Goal: Transaction & Acquisition: Purchase product/service

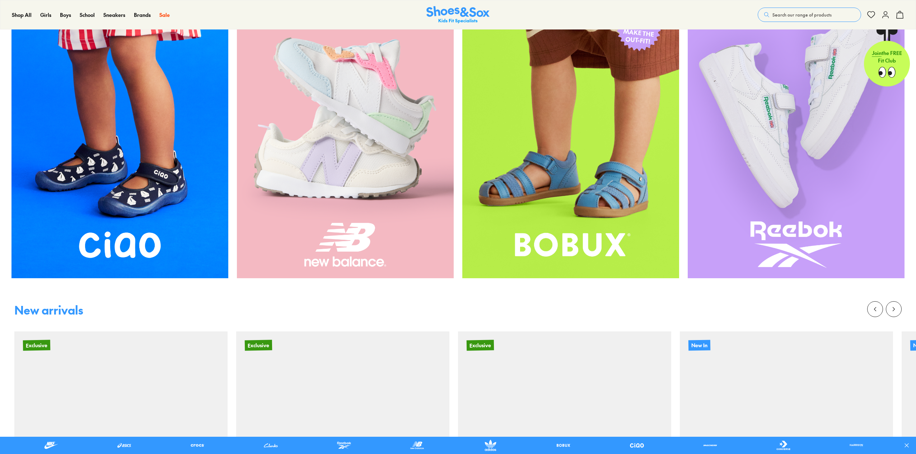
click at [371, 184] on img at bounding box center [345, 133] width 217 height 289
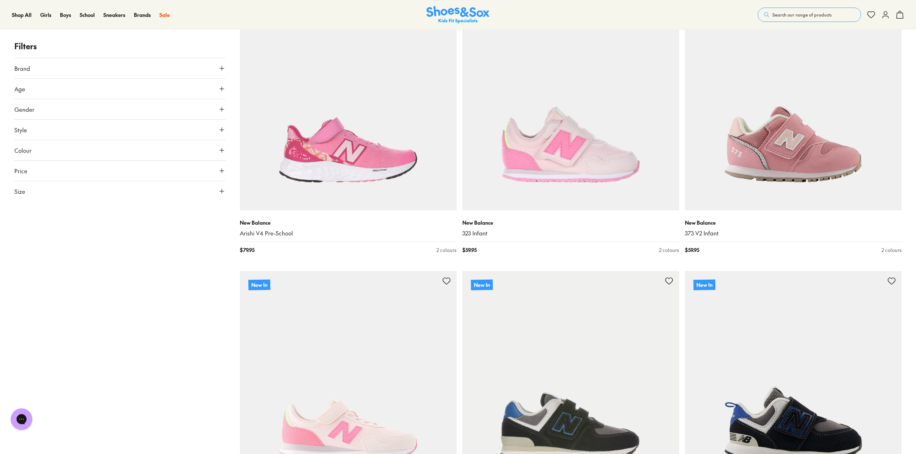
scroll to position [108, 0]
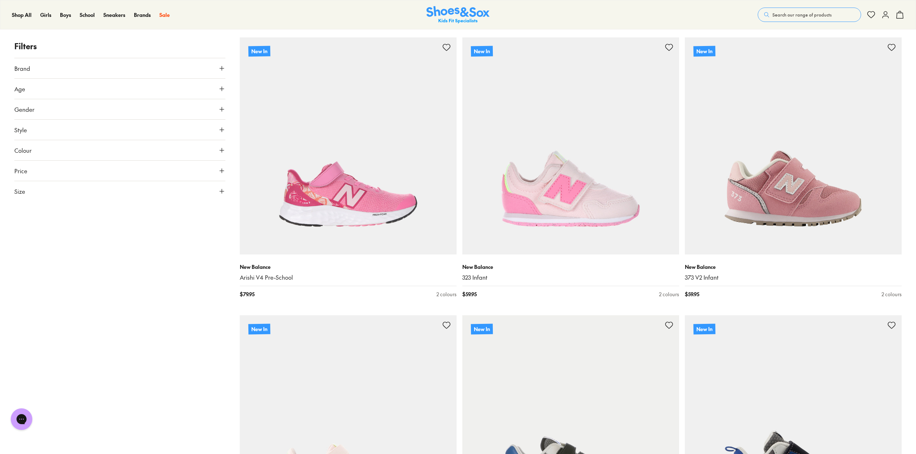
click at [50, 107] on button "Gender" at bounding box center [119, 109] width 211 height 20
click at [146, 130] on label "Girls" at bounding box center [146, 130] width 52 height 13
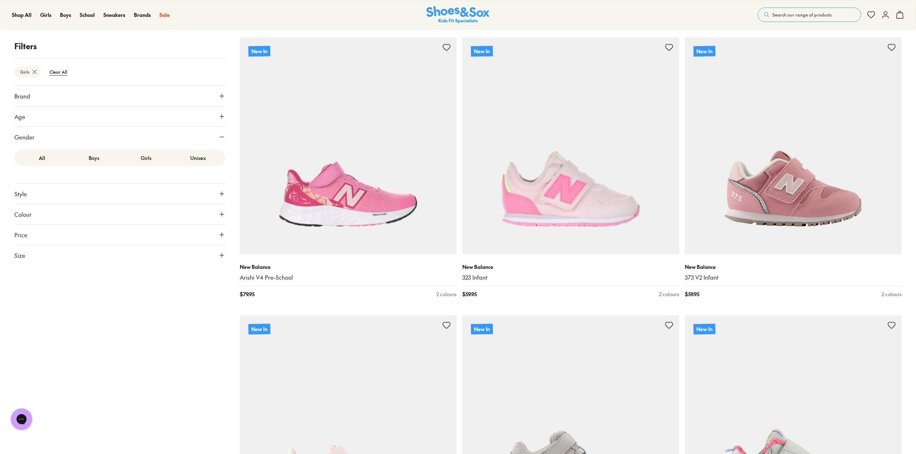
click at [104, 94] on button "Brand" at bounding box center [119, 96] width 211 height 20
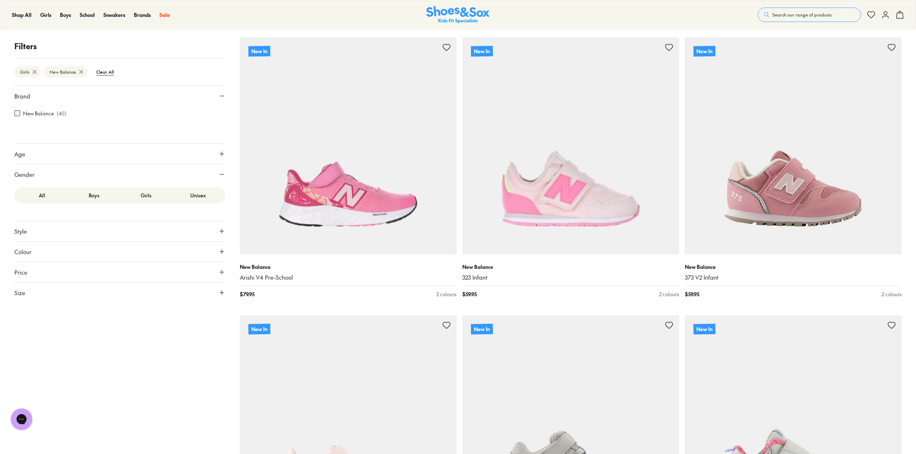
click at [124, 155] on button "Age" at bounding box center [119, 154] width 211 height 20
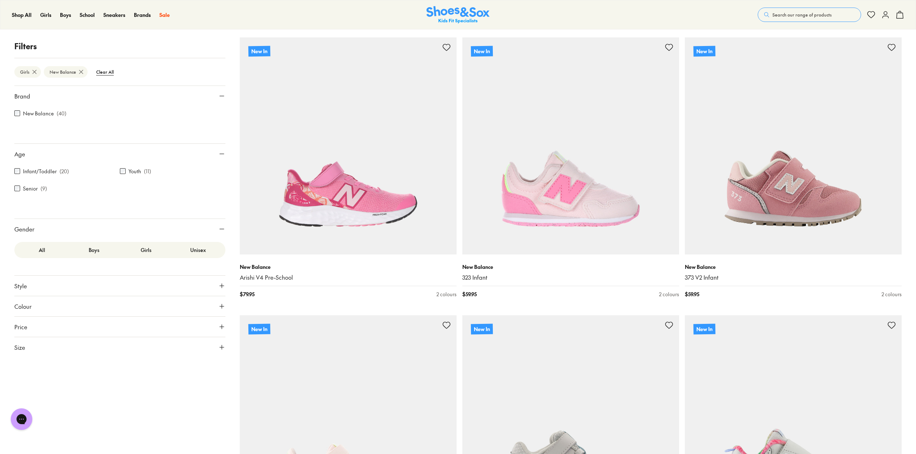
click at [0, 0] on div "POPUP Form" at bounding box center [0, 0] width 0 height 0
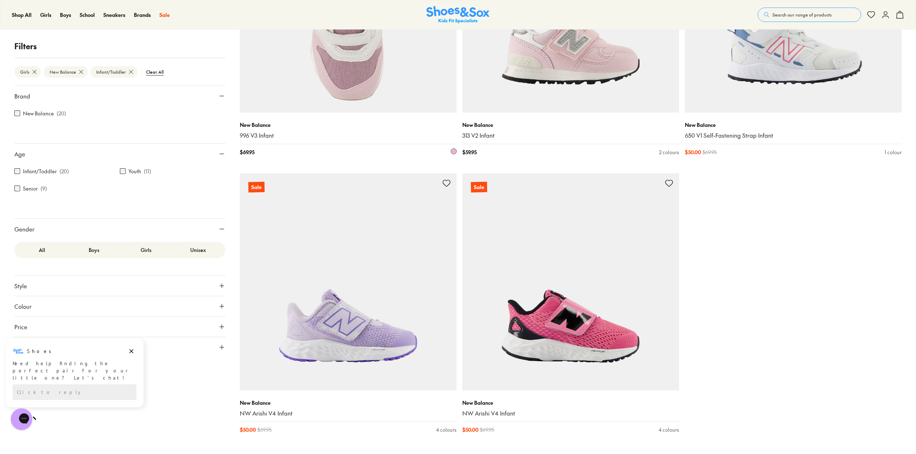
scroll to position [1580, 0]
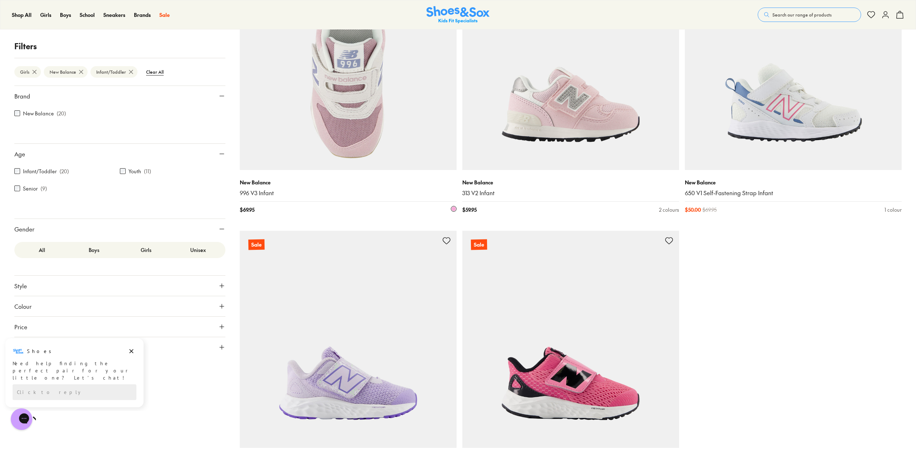
click at [367, 130] on img at bounding box center [348, 61] width 217 height 217
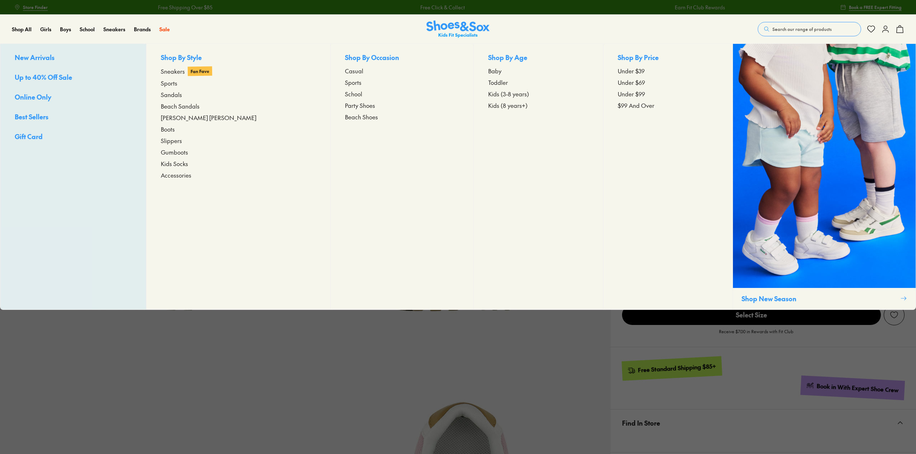
select select "*"
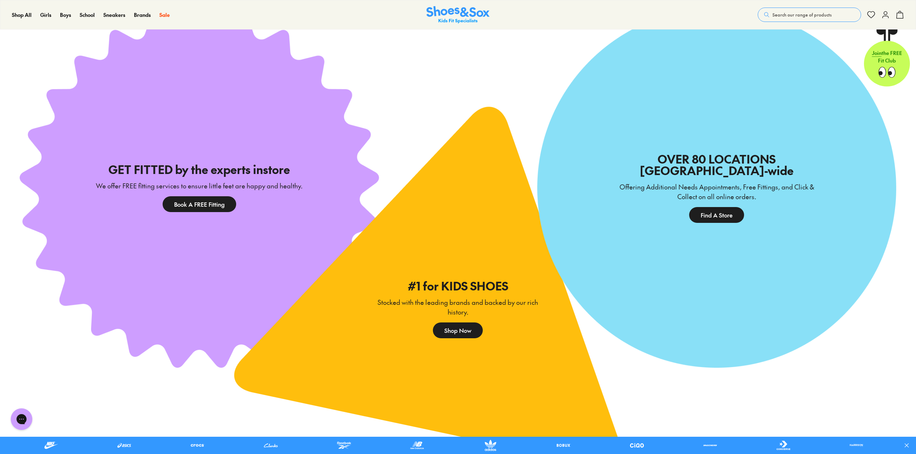
scroll to position [2191, 0]
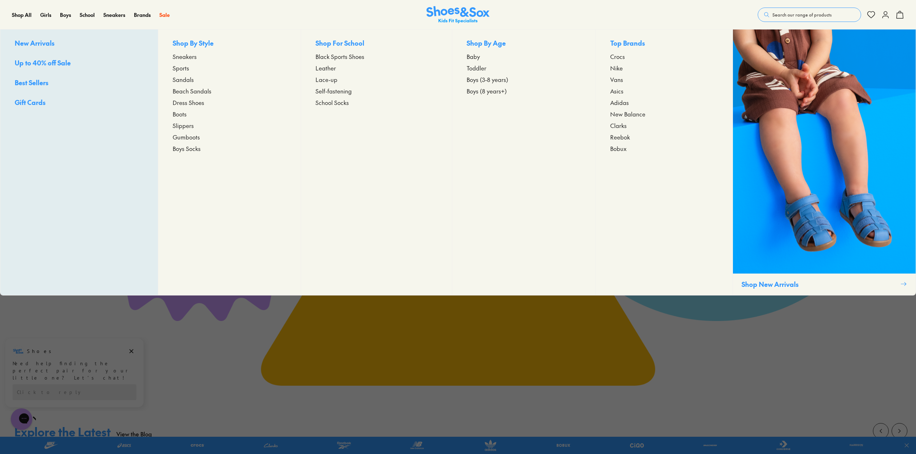
click at [477, 67] on span "Toddler" at bounding box center [477, 68] width 20 height 9
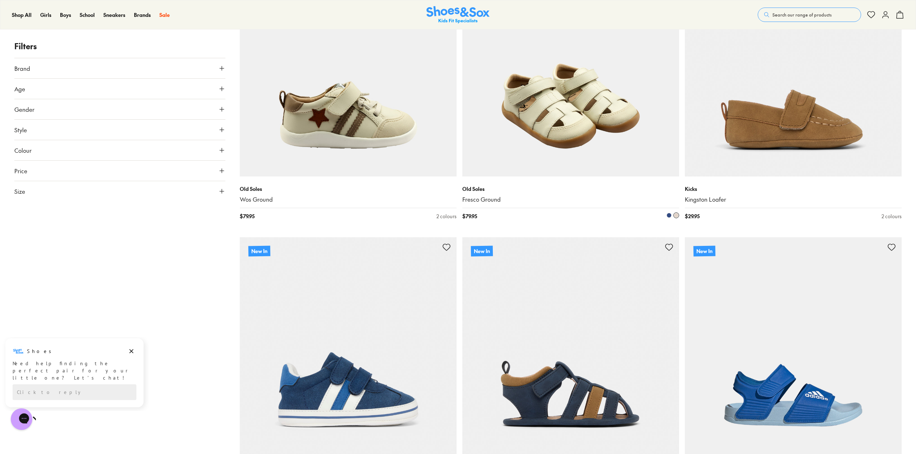
scroll to position [2514, 0]
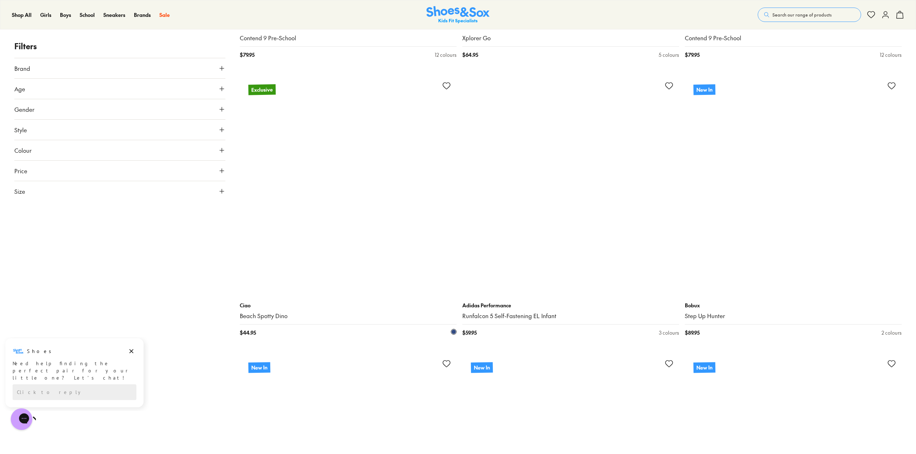
scroll to position [3160, 0]
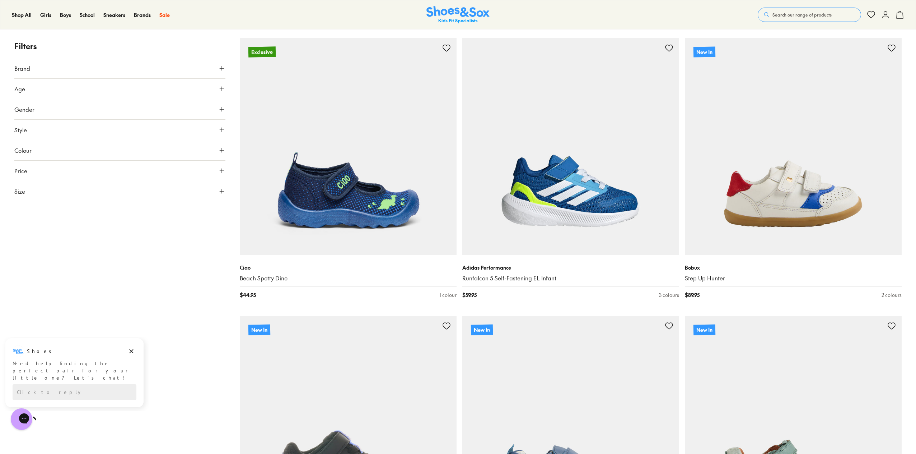
click at [62, 108] on button "Gender" at bounding box center [119, 109] width 211 height 20
click at [194, 130] on label "Unisex" at bounding box center [189, 130] width 69 height 13
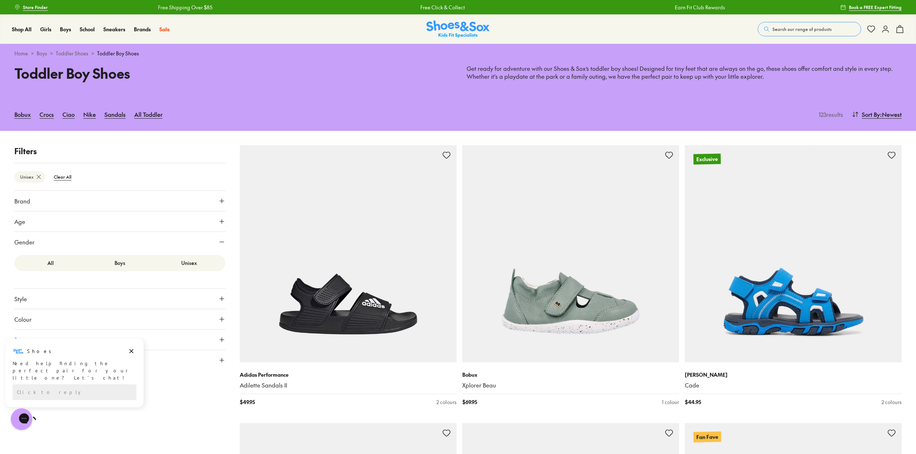
click at [60, 263] on label "All" at bounding box center [50, 262] width 69 height 13
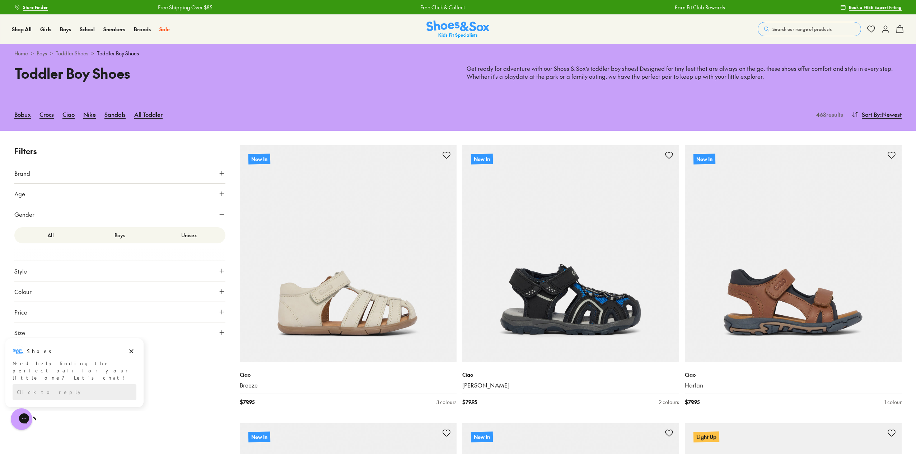
click at [221, 214] on icon at bounding box center [221, 213] width 7 height 7
click at [101, 213] on button "Gender" at bounding box center [119, 214] width 211 height 20
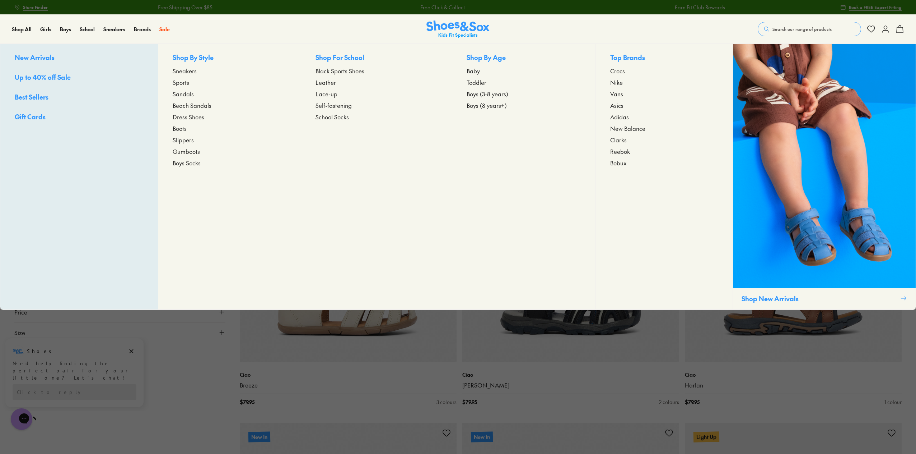
click at [482, 86] on span "Toddler" at bounding box center [477, 82] width 20 height 9
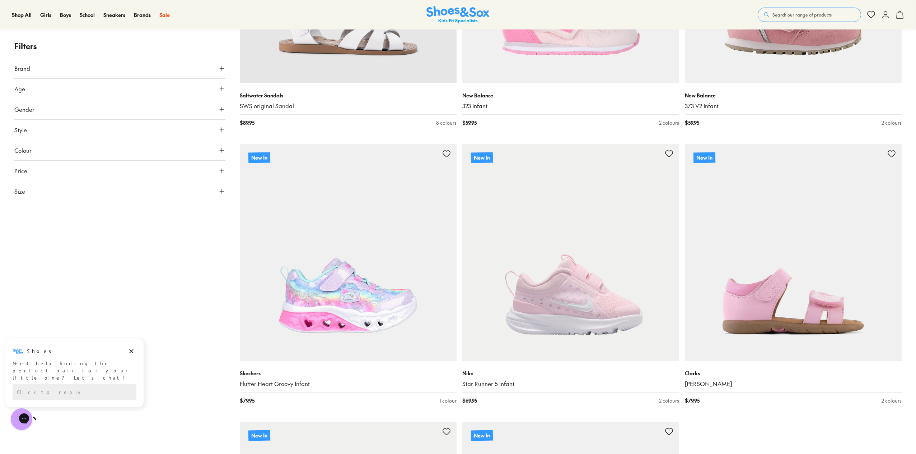
scroll to position [2514, 0]
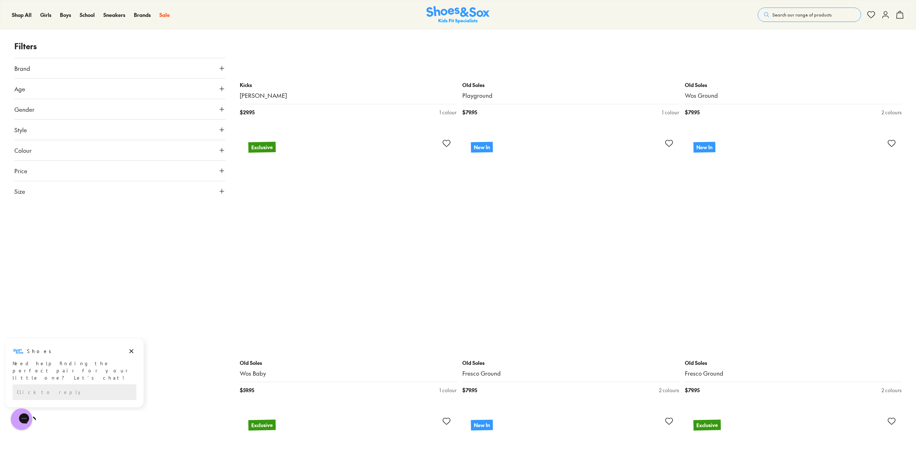
scroll to position [4561, 0]
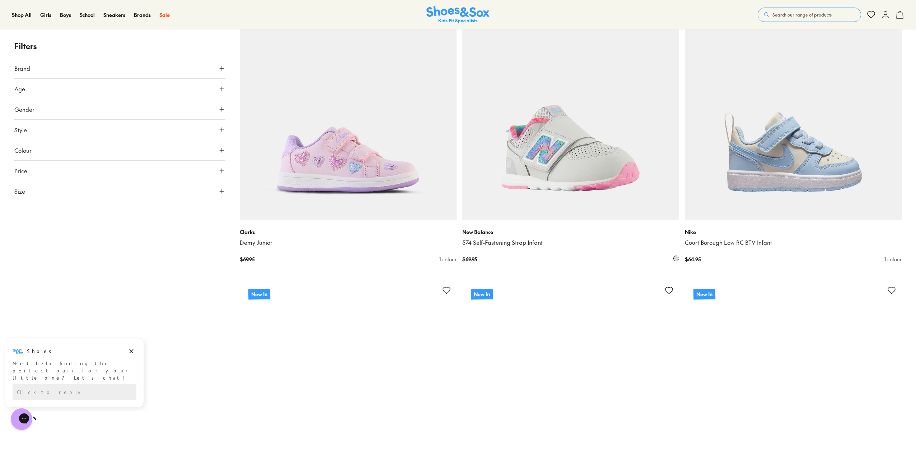
scroll to position [6608, 0]
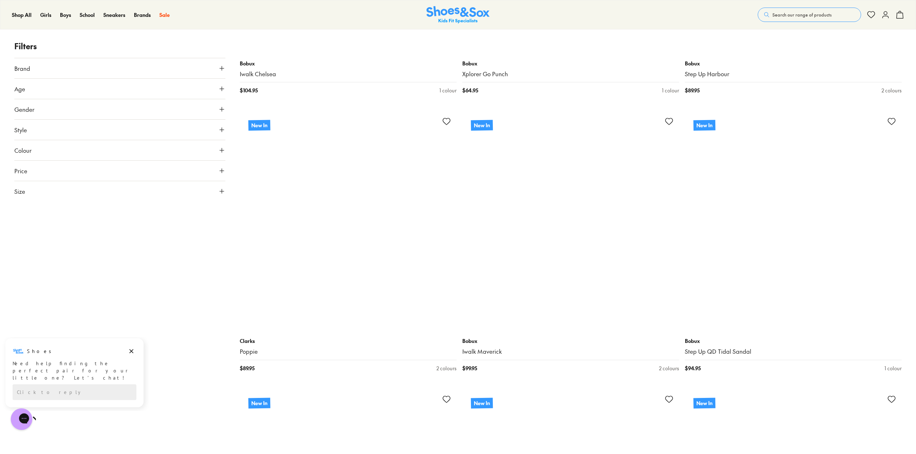
scroll to position [9337, 0]
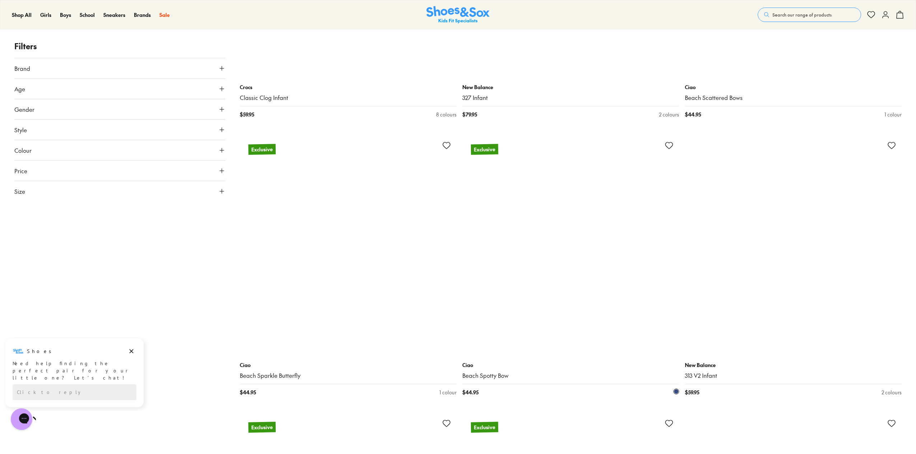
scroll to position [13754, 0]
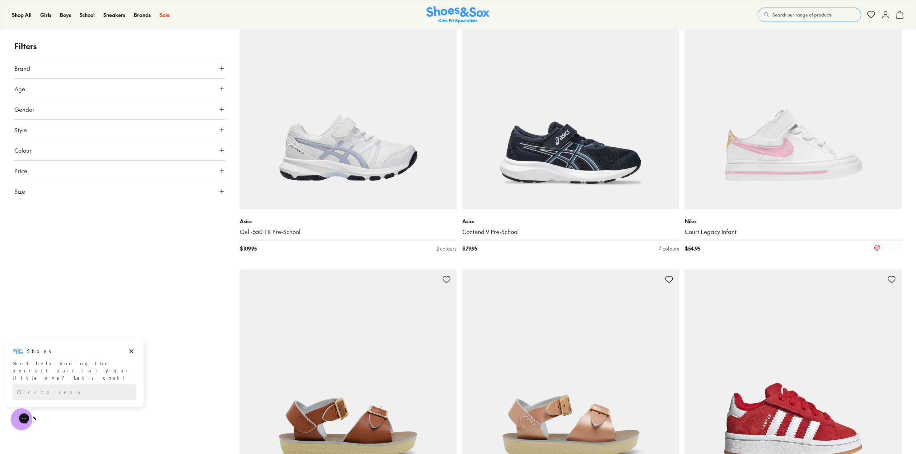
scroll to position [14939, 0]
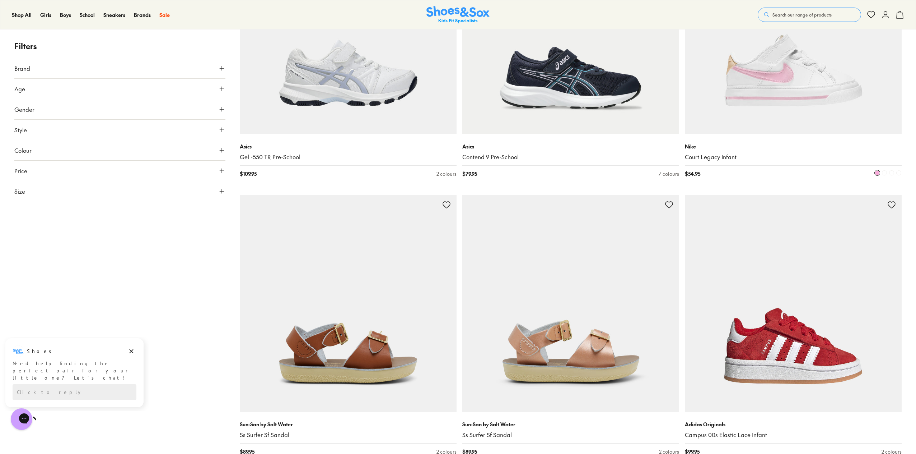
click at [780, 75] on img at bounding box center [793, 25] width 217 height 217
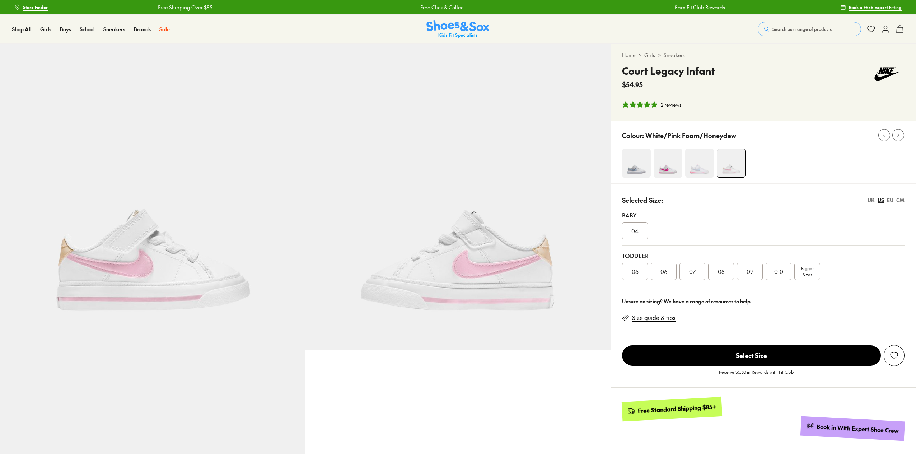
select select "*"
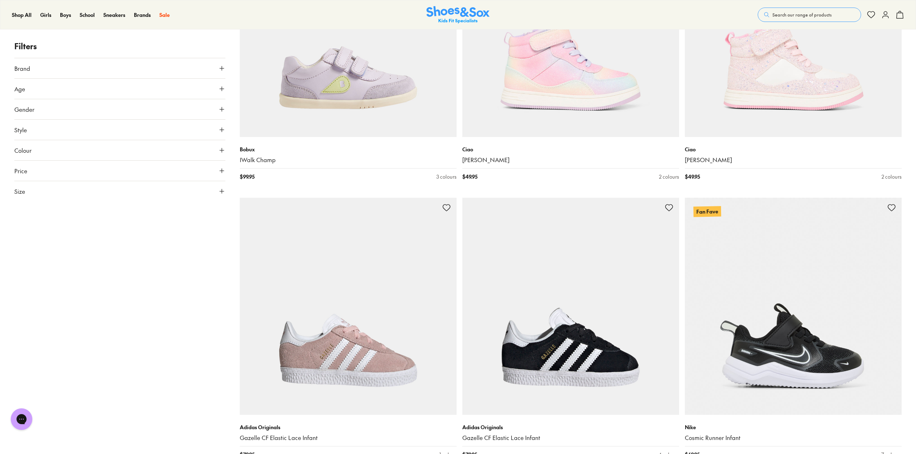
scroll to position [2309, 0]
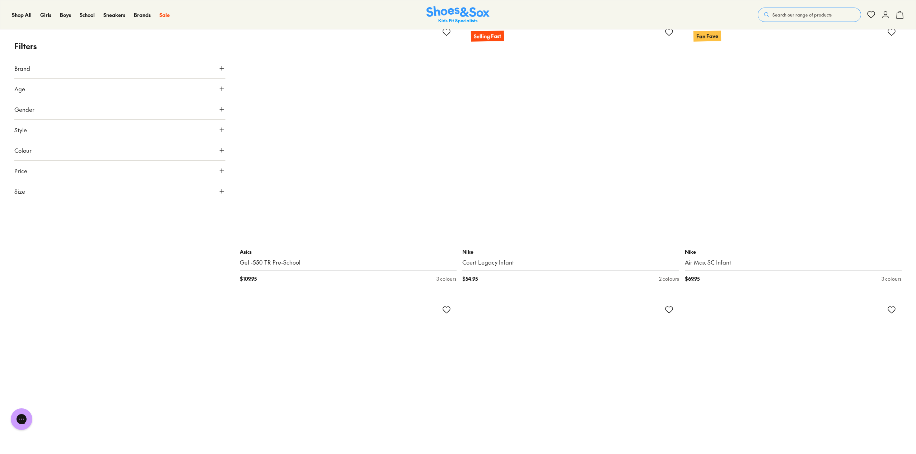
scroll to position [5433, 0]
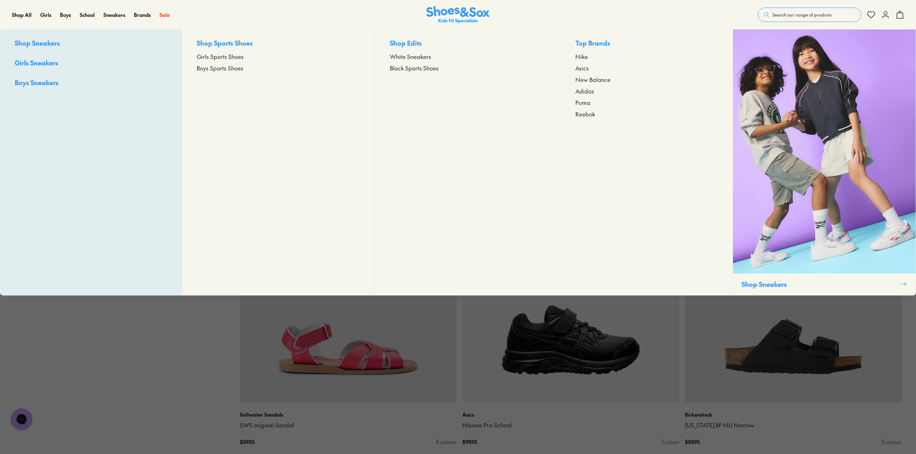
scroll to position [7229, 0]
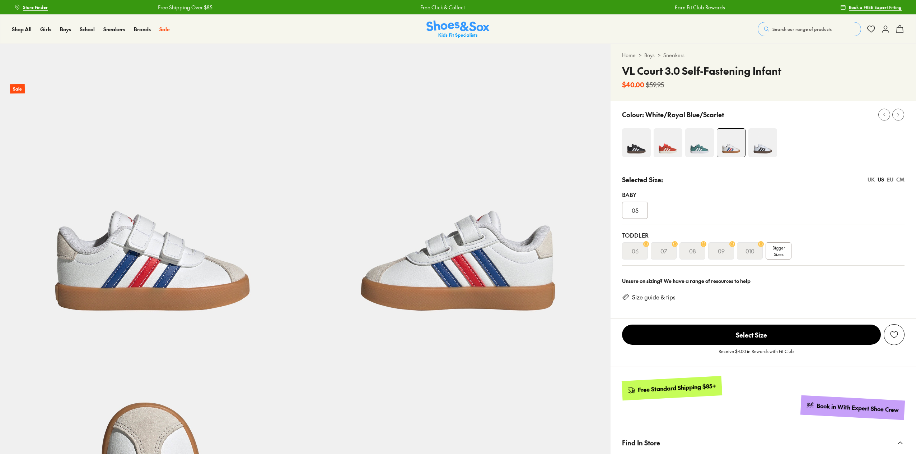
select select "*"
